Goal: Task Accomplishment & Management: Manage account settings

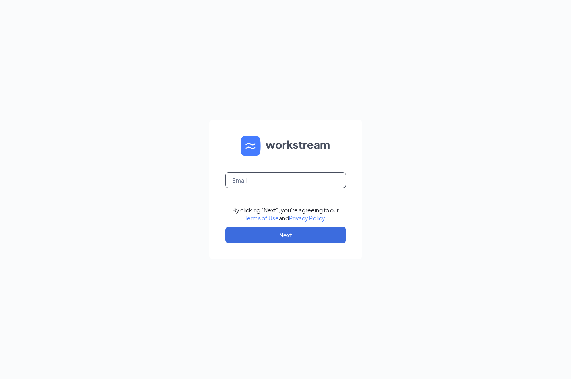
click at [282, 178] on input "text" at bounding box center [285, 180] width 121 height 16
type input "smoothieking1188@live.com"
click at [297, 232] on button "Next" at bounding box center [285, 235] width 121 height 16
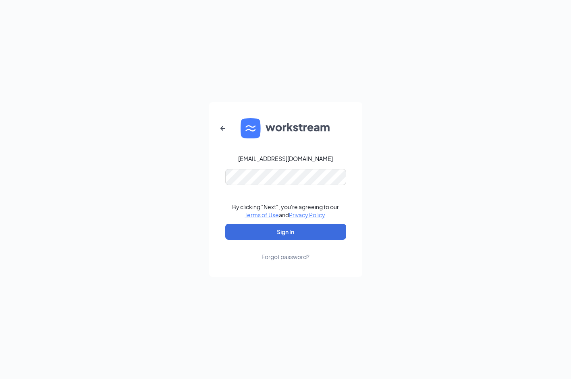
click at [270, 186] on form "smoothieking1188@live.com By clicking "Next", you're agreeing to our Terms of U…" at bounding box center [285, 189] width 153 height 175
click at [302, 236] on button "Sign In" at bounding box center [285, 232] width 121 height 16
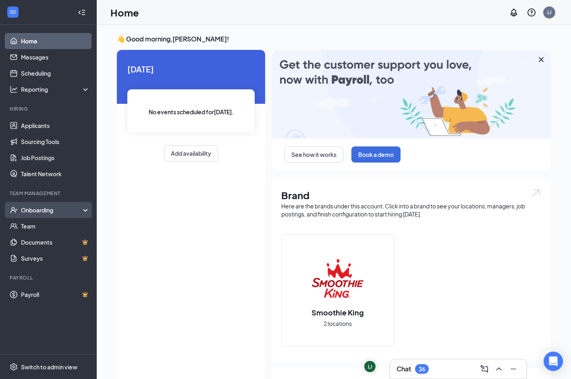
click at [43, 213] on div "Onboarding" at bounding box center [52, 210] width 62 height 8
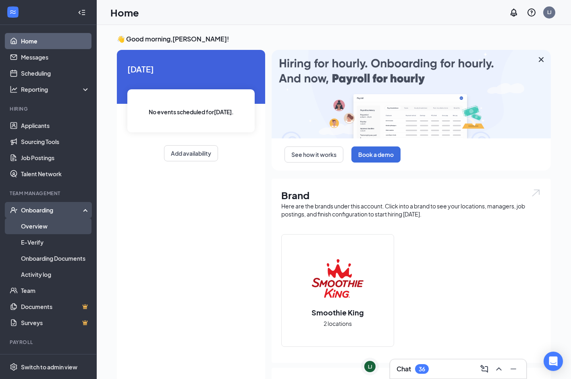
click at [44, 227] on link "Overview" at bounding box center [55, 226] width 69 height 16
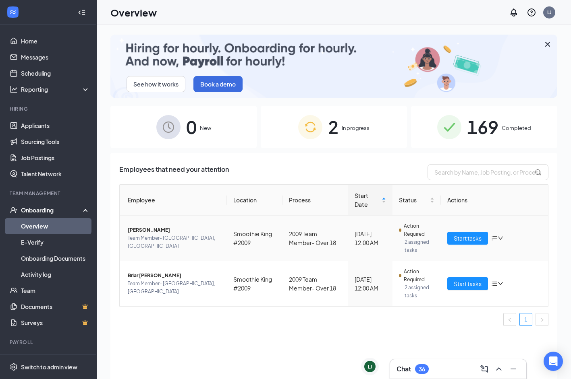
click at [134, 234] on span "[PERSON_NAME]" at bounding box center [174, 230] width 93 height 8
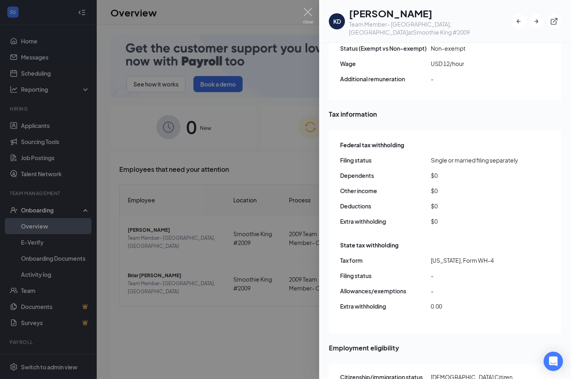
click at [230, 336] on div at bounding box center [285, 189] width 571 height 379
